Goal: Task Accomplishment & Management: Complete application form

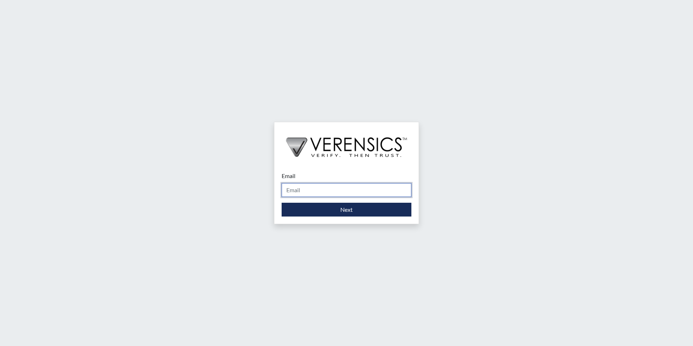
click at [355, 186] on input "Email" at bounding box center [347, 190] width 130 height 14
type input "[PERSON_NAME][EMAIL_ADDRESS][PERSON_NAME][DOMAIN_NAME]"
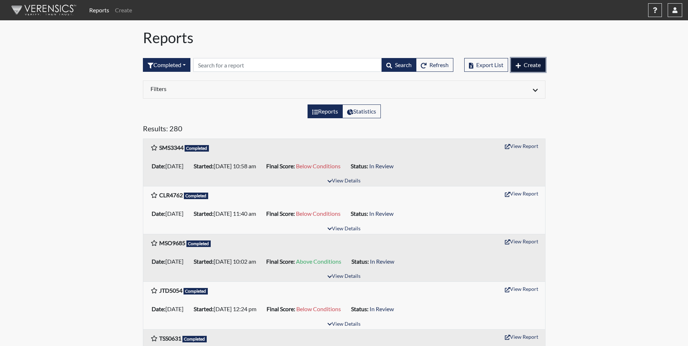
click at [519, 62] on button "Create" at bounding box center [528, 65] width 34 height 14
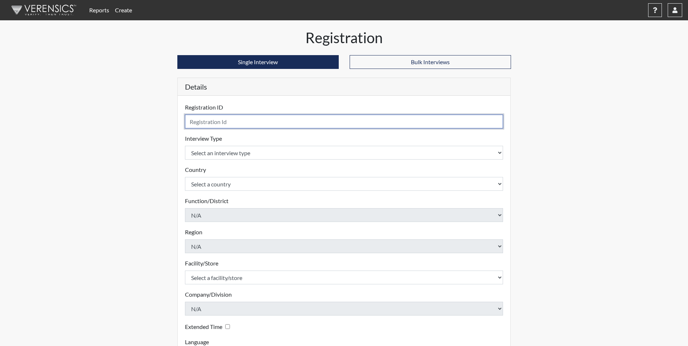
click at [279, 120] on input "text" at bounding box center [344, 122] width 318 height 14
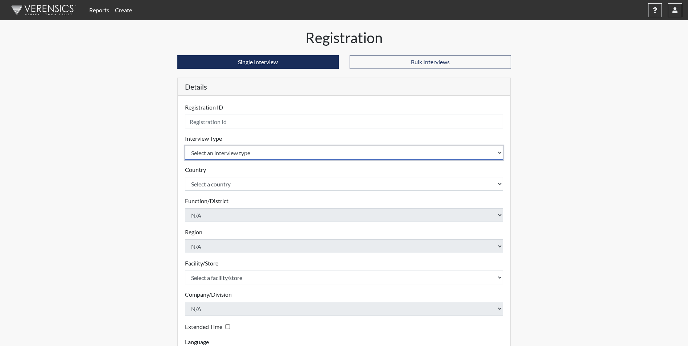
click at [350, 150] on select "Select an interview type Corrections Pre-Employment" at bounding box center [344, 153] width 318 height 14
select select "ff733e93-e1bf-11ea-9c9f-0eff0cf7eb8f"
click at [185, 146] on select "Select an interview type Corrections Pre-Employment" at bounding box center [344, 153] width 318 height 14
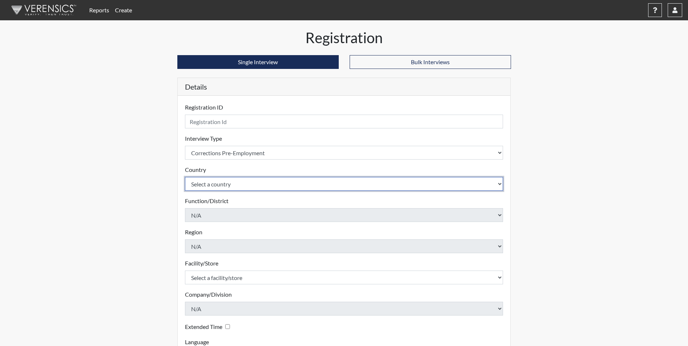
click at [312, 184] on select "Select a country [GEOGRAPHIC_DATA] [GEOGRAPHIC_DATA]" at bounding box center [344, 184] width 318 height 14
select select "united-states-of-[GEOGRAPHIC_DATA]"
click at [185, 177] on select "Select a country [GEOGRAPHIC_DATA] [GEOGRAPHIC_DATA]" at bounding box center [344, 184] width 318 height 14
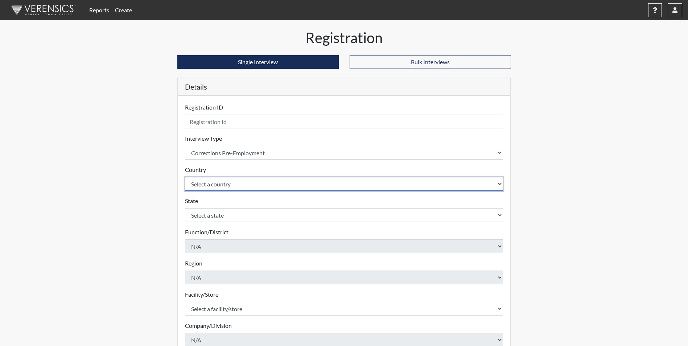
scroll to position [36, 0]
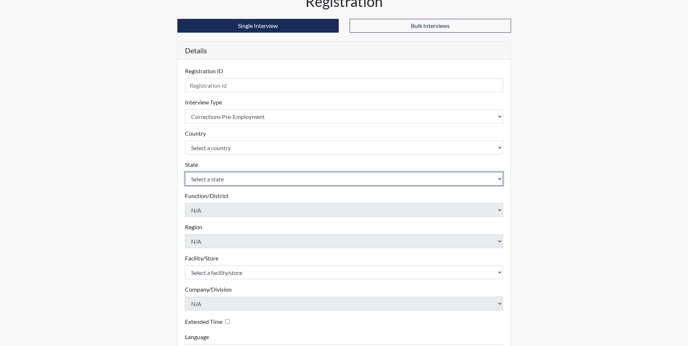
click at [302, 178] on select "Select a state [US_STATE] [US_STATE] [US_STATE] [US_STATE] [US_STATE] [US_STATE…" at bounding box center [344, 179] width 318 height 14
select select "GA"
click at [185, 172] on select "Select a state [US_STATE] [US_STATE] [US_STATE] [US_STATE] [US_STATE] [US_STATE…" at bounding box center [344, 179] width 318 height 14
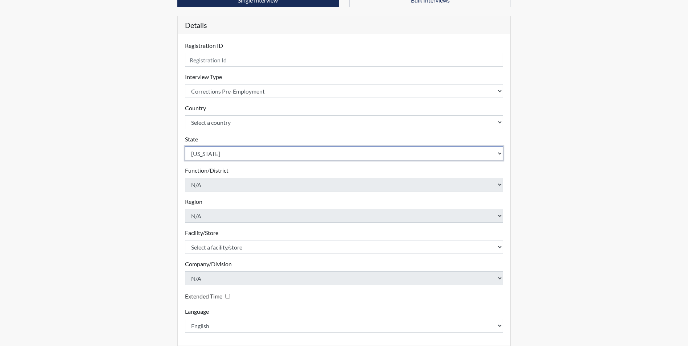
scroll to position [93, 0]
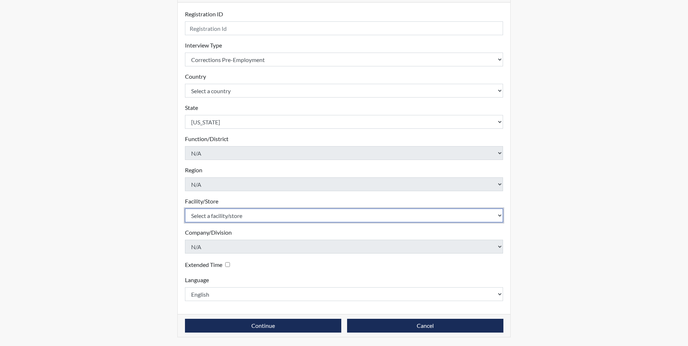
click at [218, 217] on select "Select a facility/store [PERSON_NAME]" at bounding box center [344, 215] width 318 height 14
select select "6cac2b59-3591-4b40-b097-ccfdafc86ef1"
click at [185, 208] on select "Select a facility/store [PERSON_NAME]" at bounding box center [344, 215] width 318 height 14
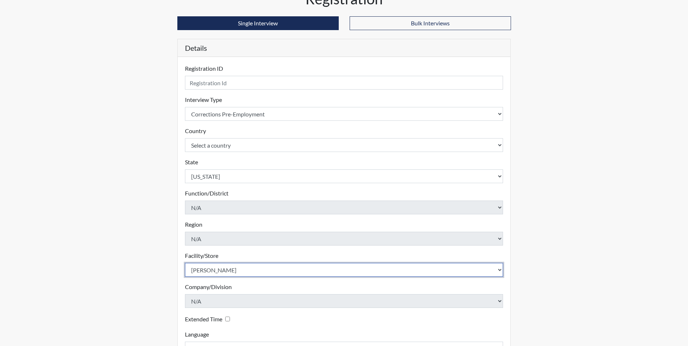
scroll to position [0, 0]
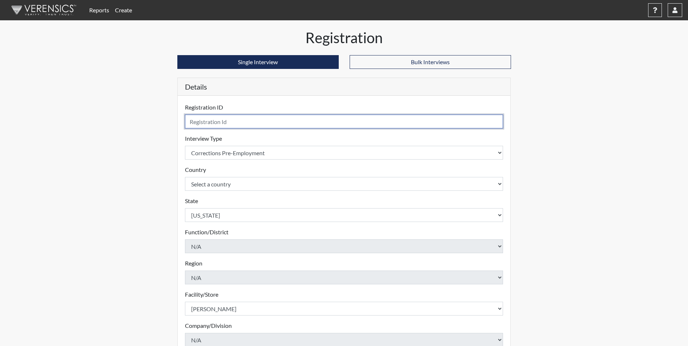
click at [244, 124] on input "text" at bounding box center [344, 122] width 318 height 14
type input "A"
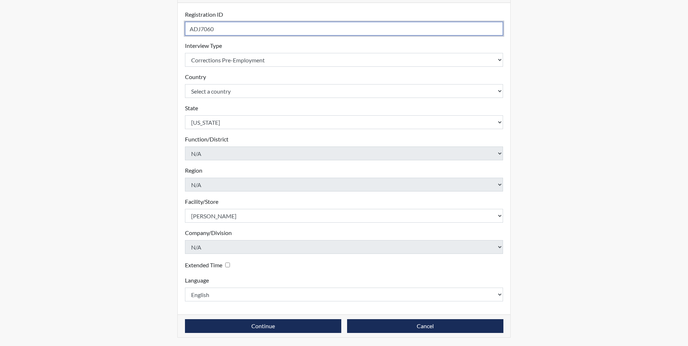
scroll to position [93, 0]
type input "ADJ7060"
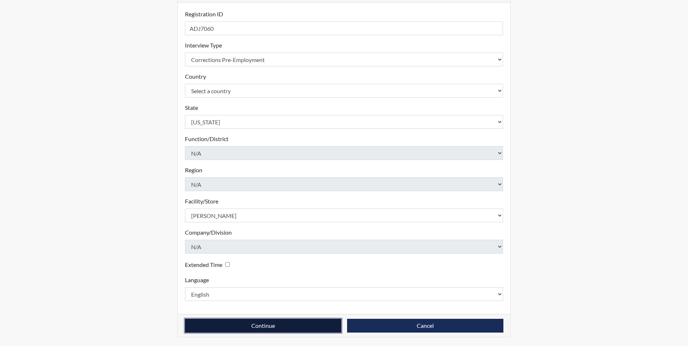
click at [265, 327] on button "Continue" at bounding box center [263, 326] width 156 height 14
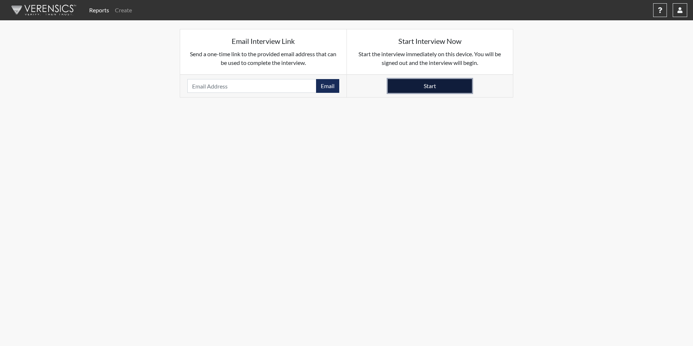
click at [406, 88] on button "Start" at bounding box center [430, 86] width 84 height 14
